Goal: Task Accomplishment & Management: Manage account settings

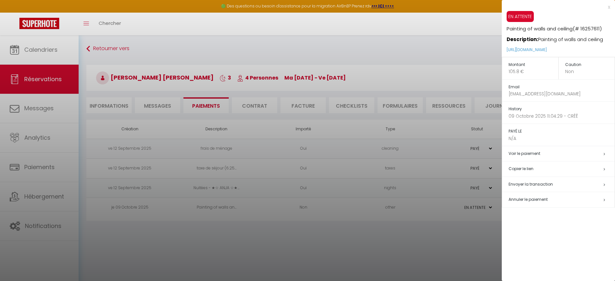
select select "0"
click at [155, 233] on div at bounding box center [307, 140] width 615 height 281
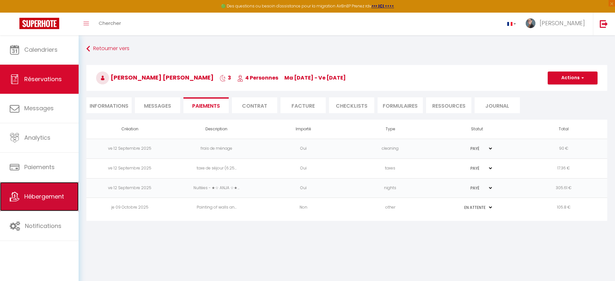
click at [29, 185] on link "Hébergement" at bounding box center [39, 196] width 79 height 29
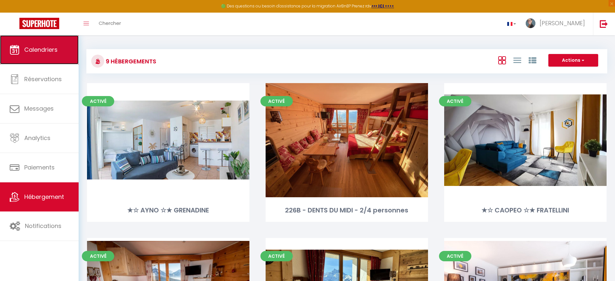
click at [57, 55] on link "Calendriers" at bounding box center [39, 49] width 79 height 29
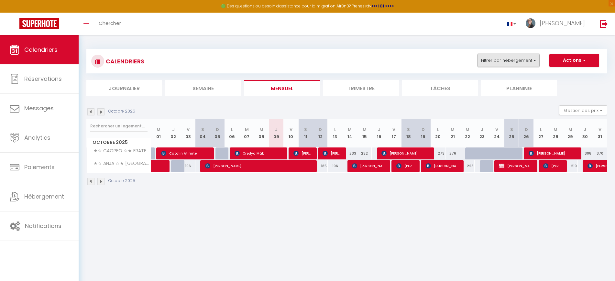
click at [515, 59] on button "Filtrer par hébergement" at bounding box center [508, 60] width 62 height 13
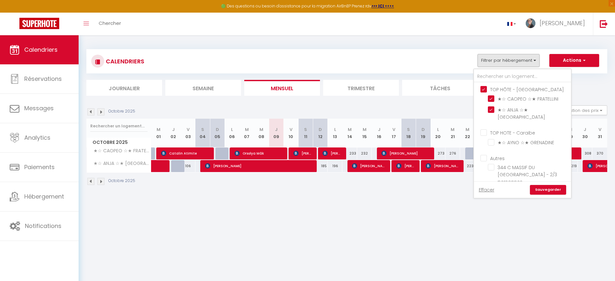
click at [484, 87] on input "TOP HÔTE - [GEOGRAPHIC_DATA]" at bounding box center [528, 89] width 97 height 6
checkbox input "false"
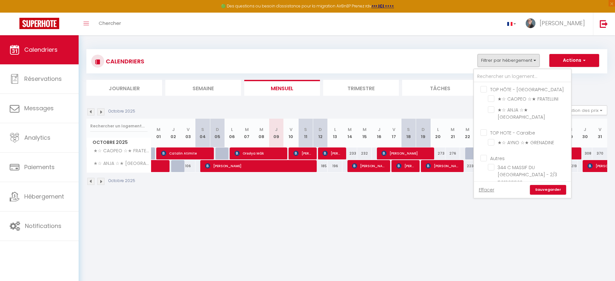
checkbox input "false"
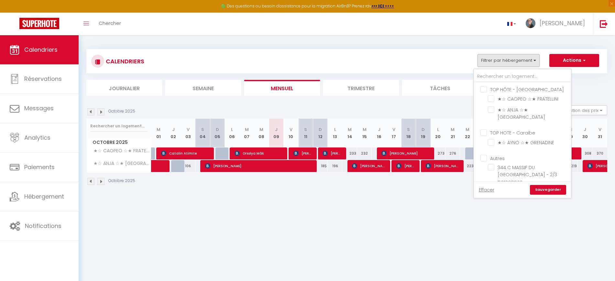
checkbox input "false"
click at [483, 119] on input "Autres" at bounding box center [528, 122] width 97 height 6
checkbox input "true"
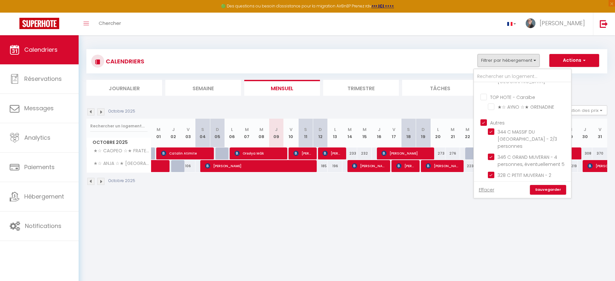
checkbox input "false"
checkbox input "true"
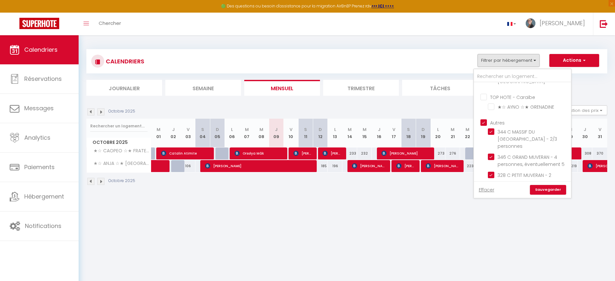
checkbox input "true"
click at [554, 190] on link "Sauvegarder" at bounding box center [548, 190] width 36 height 10
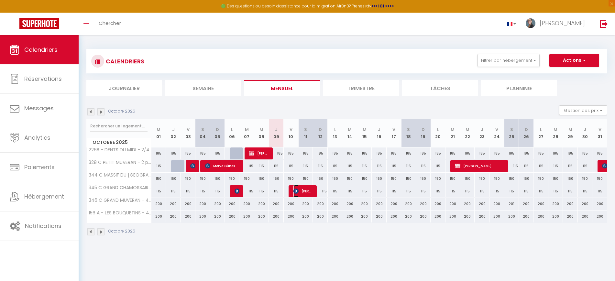
click at [299, 189] on span "[PERSON_NAME]" at bounding box center [302, 191] width 19 height 12
select select "KO"
select select "0"
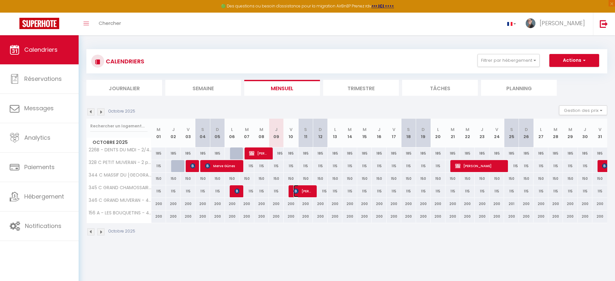
select select "1"
select select
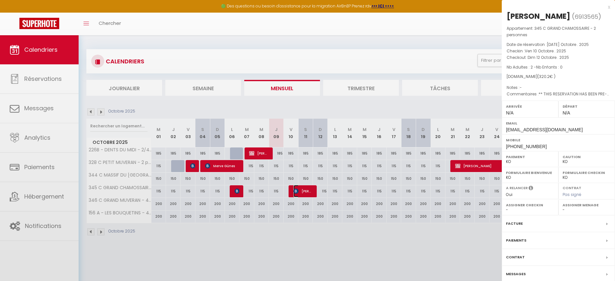
select select "37735"
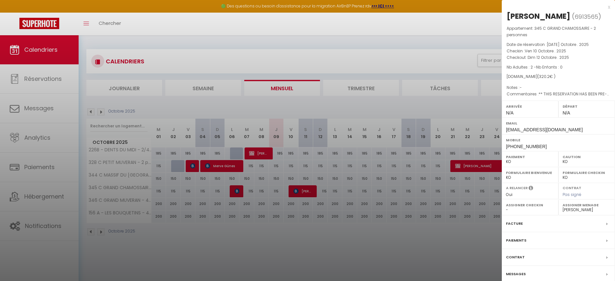
click at [263, 150] on div at bounding box center [307, 140] width 615 height 281
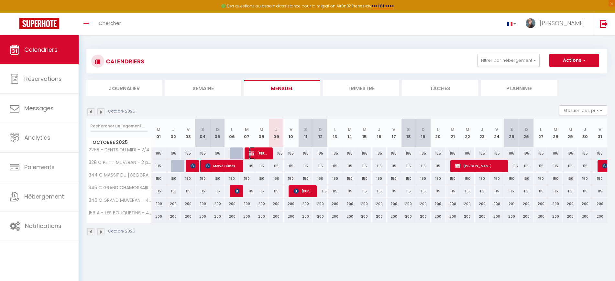
click at [263, 150] on span "[PERSON_NAME]" at bounding box center [258, 153] width 19 height 12
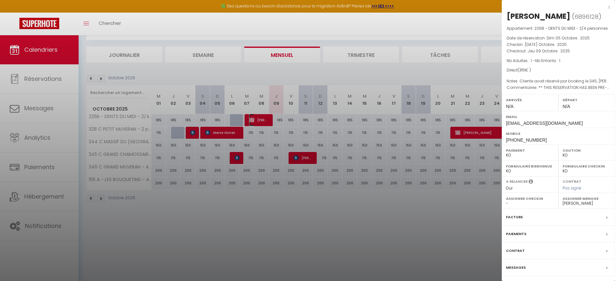
scroll to position [35, 0]
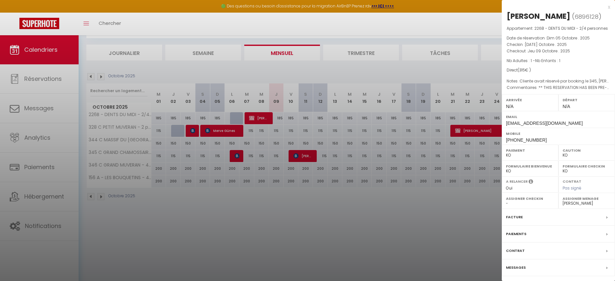
click at [513, 265] on label "Messages" at bounding box center [516, 267] width 20 height 7
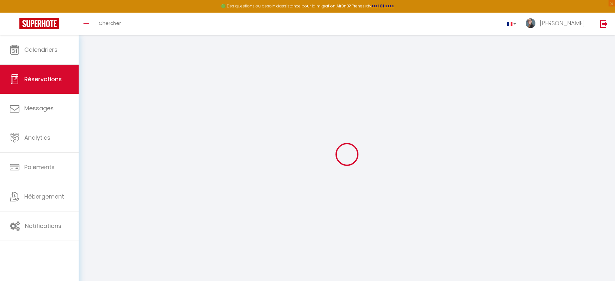
type input "Nadege"
type input "Bugmann"
type input "nbugma.297123@guest.booking.com"
type input "+41795168131"
type input "Ch. de la Maison Blanche 35"
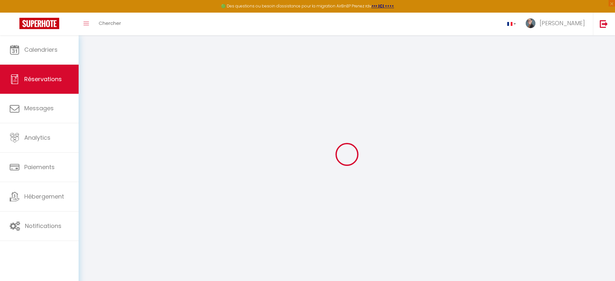
type input "Eviilard"
select select "CH"
type input "44.28"
select select "56318"
select select "1"
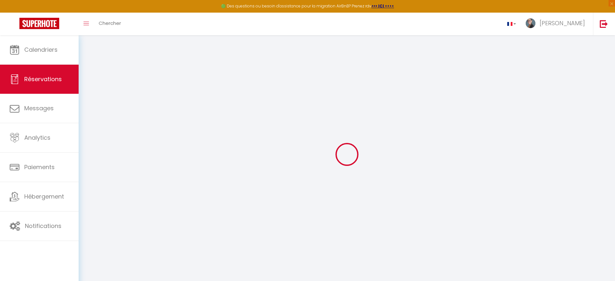
type input "Mar 07 Octobre 2025"
select select
type input "Jeu 09 Octobre 2025"
select select
type input "1"
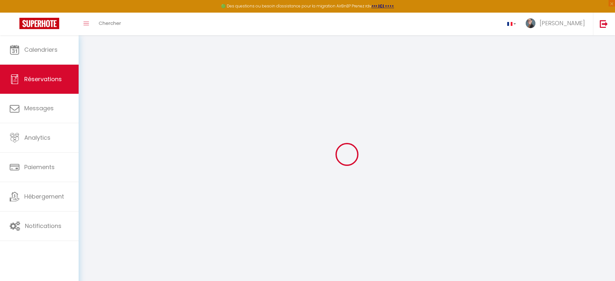
type input "1"
select select "10"
select select
type input "245"
checkbox input "false"
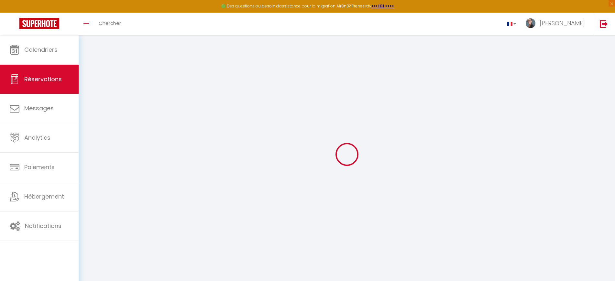
type input "0"
select select
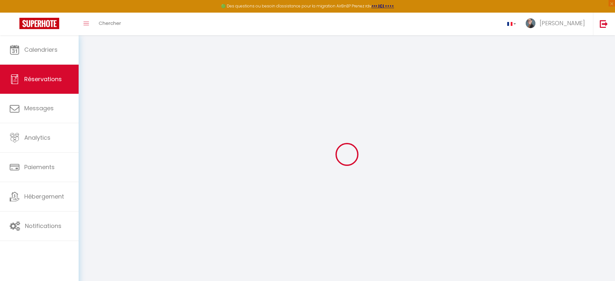
select select "14"
checkbox input "false"
select select
checkbox input "false"
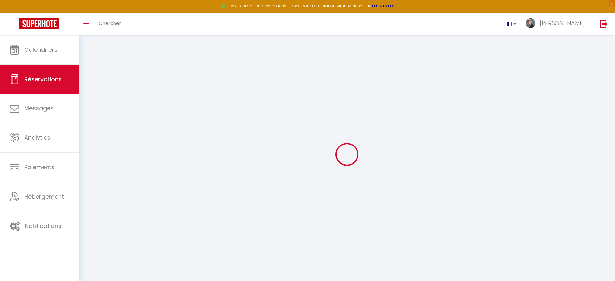
select select
checkbox input "false"
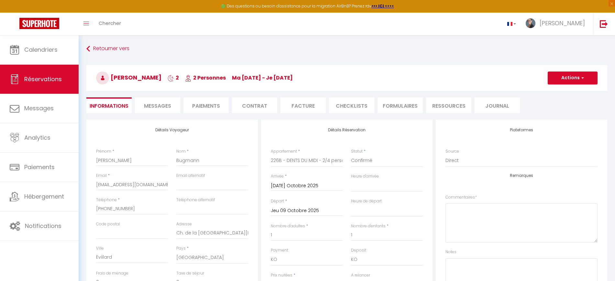
select select
checkbox input "false"
type textarea "** THIS RESERVATION HAS BEEN PRE-PAID ** BOOKING NOTE : Payment charge is CHF 4…"
type textarea "Cliente avait réservé par booking le 345, je lui propose le 344 car il a un bal…"
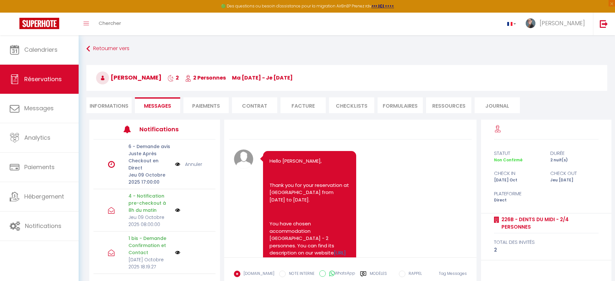
scroll to position [8540, 0]
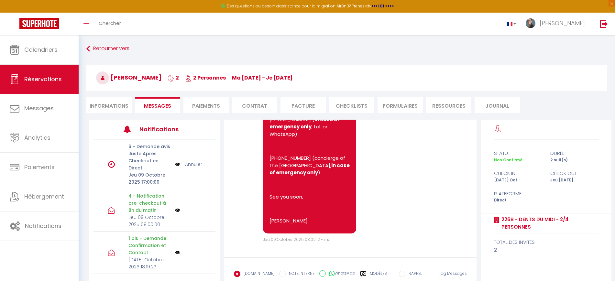
click at [235, 193] on div "Note Sms Hello Nadege, I hope your stay at 226B - DENTS DU MIDI - 2/4 personnes…" at bounding box center [350, 4] width 233 height 478
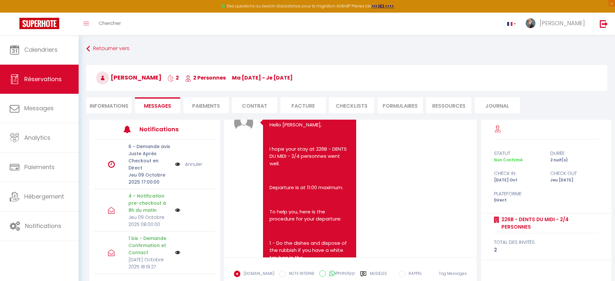
scroll to position [8010, 0]
click at [302, 35] on link "http://www.villarsbristol.com/" at bounding box center [294, 31] width 50 height 7
click at [314, 43] on p "http://www.villarsbristol.com/ ">www.villarsbristol.com" at bounding box center [309, 35] width 80 height 15
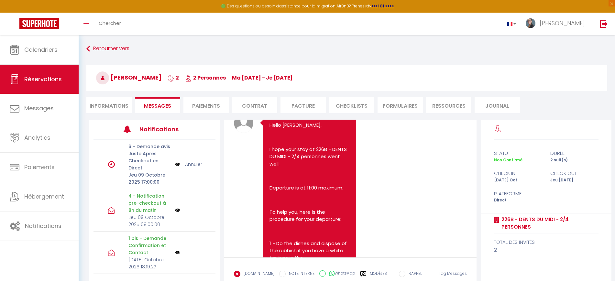
click at [314, 43] on p "http://www.villarsbristol.com/ ">www.villarsbristol.com" at bounding box center [309, 35] width 80 height 15
click at [321, 43] on p "http://www.villarsbristol.com/ ">www.villarsbristol.com" at bounding box center [309, 35] width 80 height 15
drag, startPoint x: 323, startPoint y: 209, endPoint x: 266, endPoint y: 207, distance: 57.3
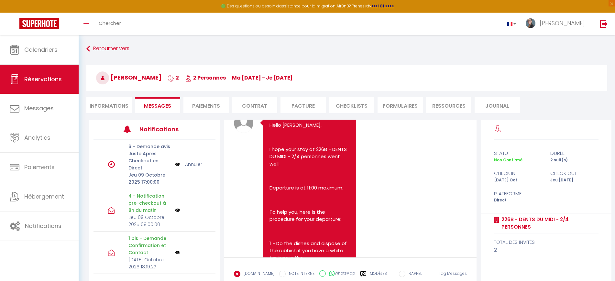
copy p "www.villarsbristol.com"
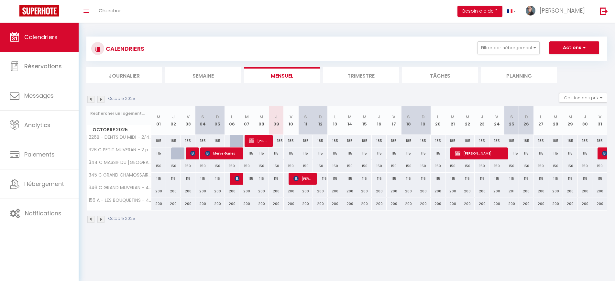
click at [248, 42] on div "CALENDRIERS Filtrer par hébergement TOP HÔTE - [GEOGRAPHIC_DATA] ★☆ CAOPEO ☆★ F…" at bounding box center [346, 48] width 511 height 15
click at [525, 52] on button "Filtrer par hébergement" at bounding box center [508, 47] width 62 height 13
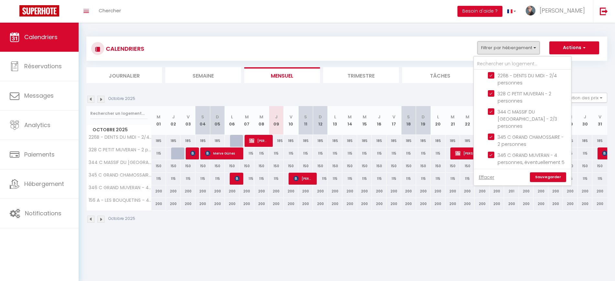
scroll to position [86, 0]
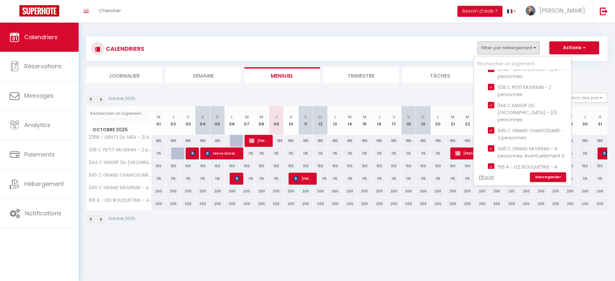
click at [384, 258] on body "🟢 Des questions ou besoin d'assistance pour la migration AirBnB? Prenez rdv >>>…" at bounding box center [307, 163] width 615 height 281
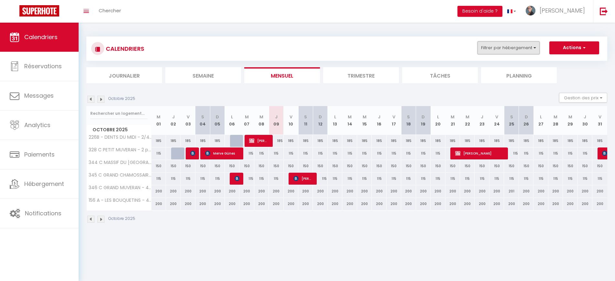
click at [521, 49] on button "Filtrer par hébergement" at bounding box center [508, 47] width 62 height 13
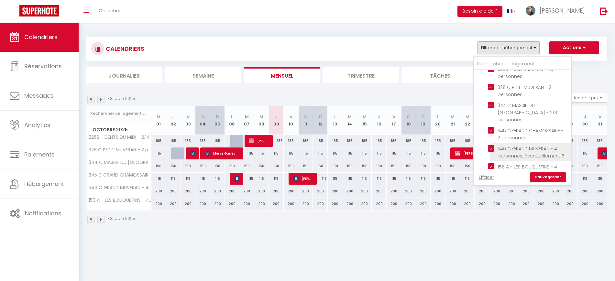
click at [490, 145] on input "346 C GRAND MUVERAN - 4 personnes, éventuellement 5" at bounding box center [528, 148] width 81 height 6
checkbox input "false"
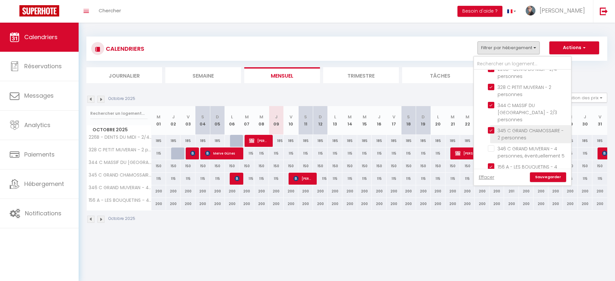
click at [491, 127] on input "345 C GRAND CHAMOSSAIRE - 2 personnes" at bounding box center [528, 130] width 81 height 6
checkbox input "false"
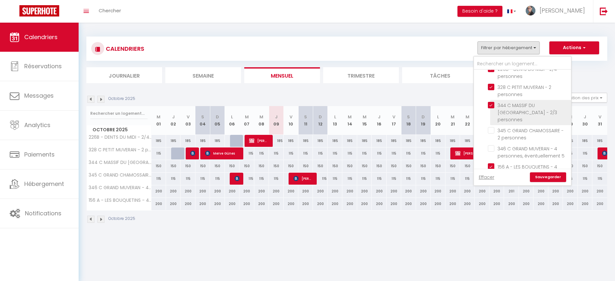
checkbox input "false"
click at [492, 102] on input "344 C MASSIF DU [GEOGRAPHIC_DATA] - 2/3 personnes" at bounding box center [528, 105] width 81 height 6
checkbox input "false"
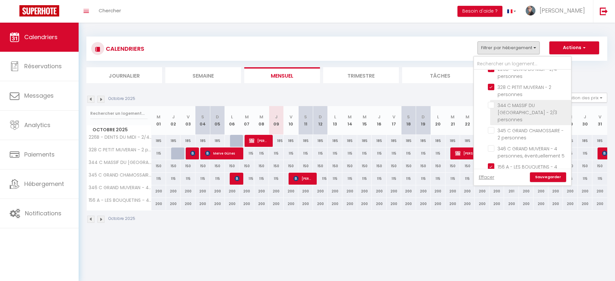
checkbox input "false"
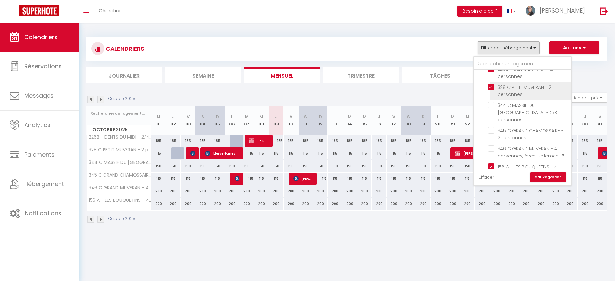
click at [493, 84] on input "328 C PETIT MUVERAN - 2 personnes" at bounding box center [528, 87] width 81 height 6
checkbox input "false"
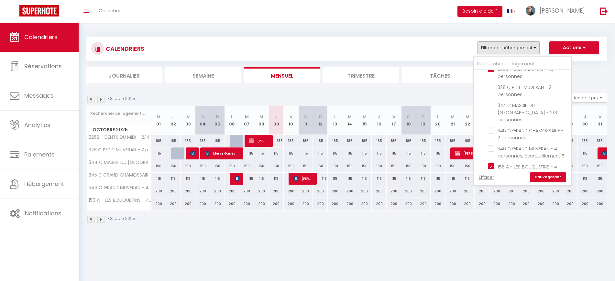
click at [542, 174] on link "Sauvegarder" at bounding box center [548, 177] width 36 height 10
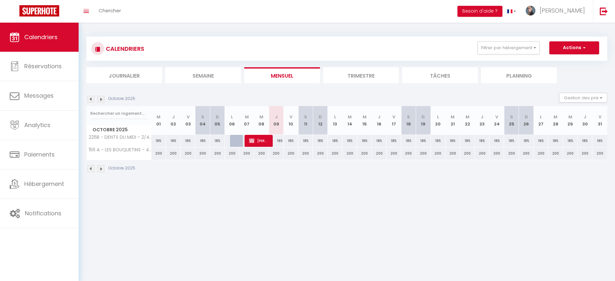
click at [365, 79] on li "Trimestre" at bounding box center [361, 75] width 76 height 16
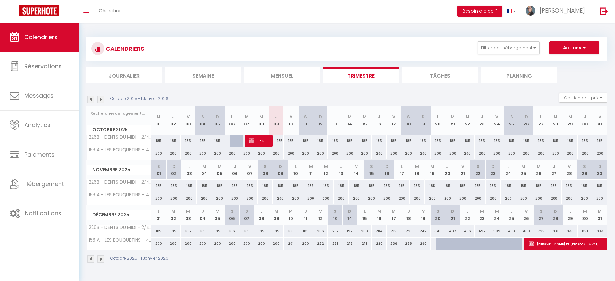
scroll to position [23, 0]
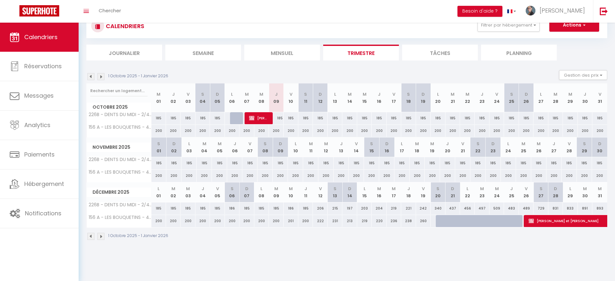
click at [100, 74] on img at bounding box center [100, 76] width 7 height 7
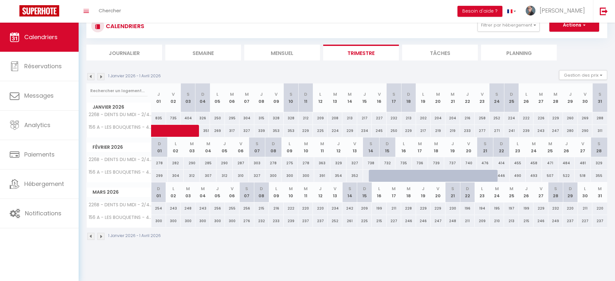
click at [369, 175] on div at bounding box center [377, 176] width 16 height 12
type input "794"
type input "[PERSON_NAME] 14 Février 2026"
type input "Dim 15 Février 2026"
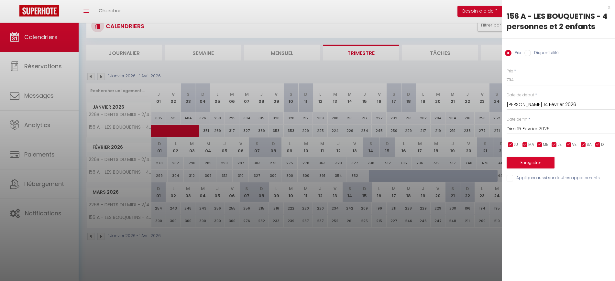
click at [387, 177] on div at bounding box center [307, 140] width 615 height 281
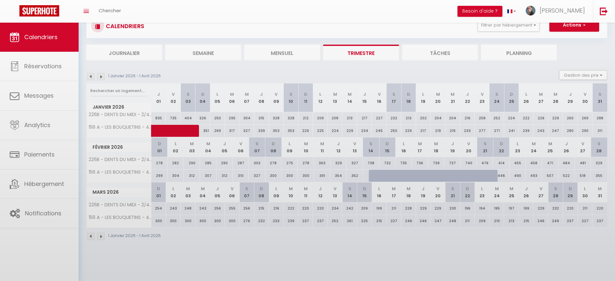
click at [389, 174] on body "🟢 Des questions ou besoin d'assistance pour la migration AirBnB? Prenez rdv >>>…" at bounding box center [307, 140] width 615 height 281
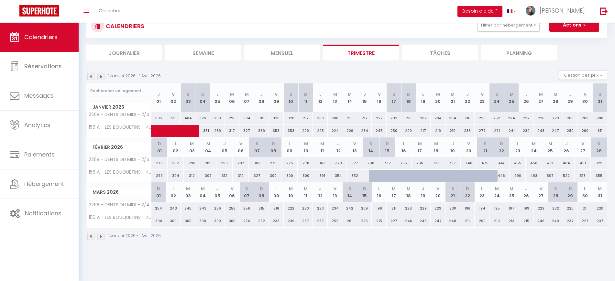
click at [395, 176] on div "791" at bounding box center [403, 176] width 16 height 12
type input "791"
type input "Lun 16 Février 2026"
type input "[DATE] Février 2026"
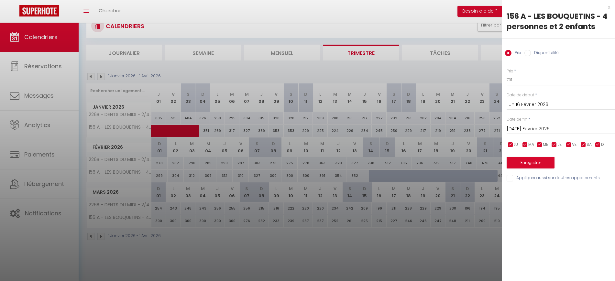
click at [407, 176] on div at bounding box center [307, 140] width 615 height 281
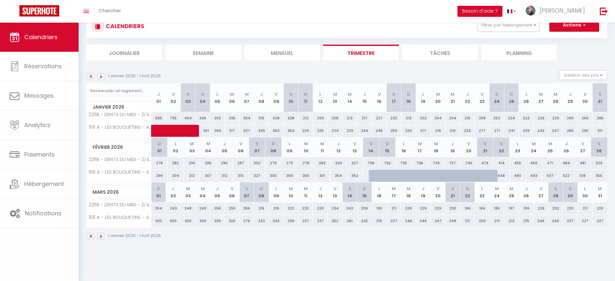
click at [415, 177] on div at bounding box center [420, 176] width 16 height 12
type input "793"
type input "[DATE] Février 2026"
type input "Mer 18 Février 2026"
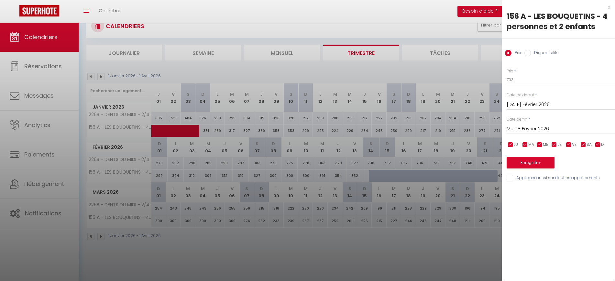
click at [429, 177] on div at bounding box center [307, 140] width 615 height 281
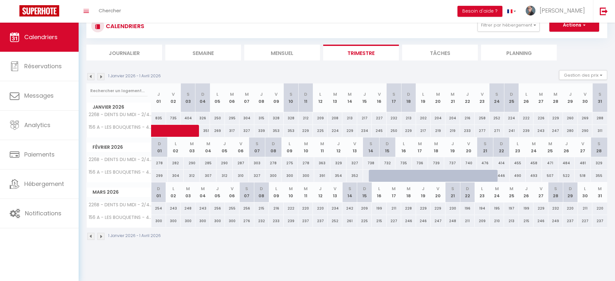
click at [441, 175] on div at bounding box center [442, 179] width 16 height 12
type input "796"
type input "Mer 18 Février 2026"
type input "Jeu 19 Février 2026"
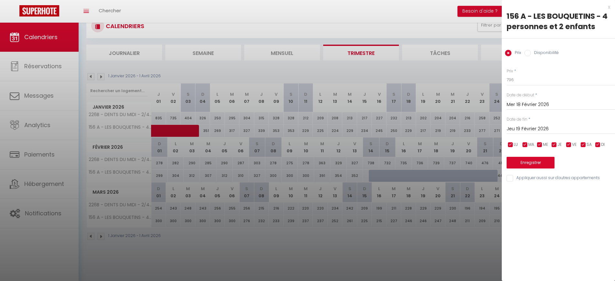
click at [348, 246] on div at bounding box center [307, 140] width 615 height 281
